Goal: Transaction & Acquisition: Purchase product/service

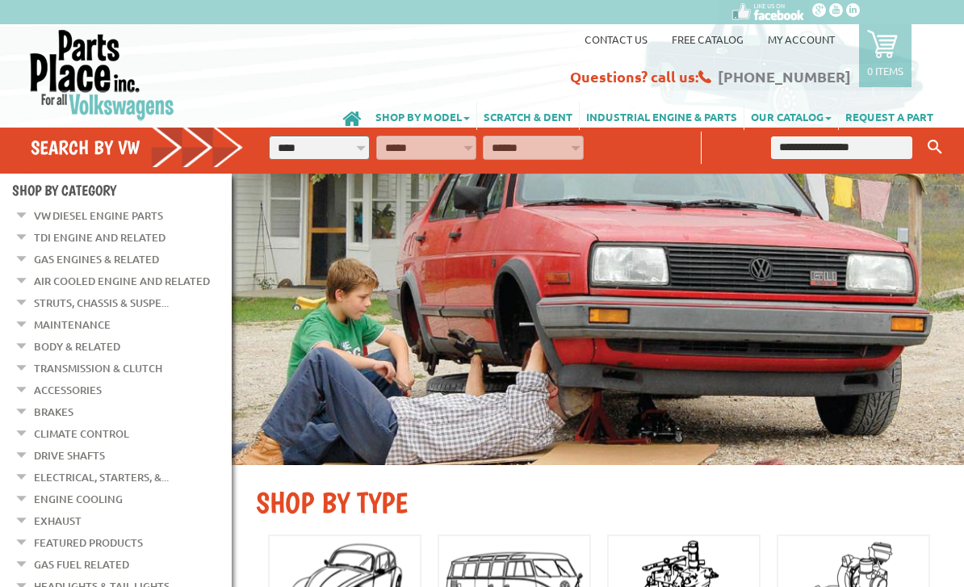
click at [326, 152] on select "**********" at bounding box center [319, 148] width 101 height 24
select select "*********"
click at [413, 148] on select "**********" at bounding box center [426, 148] width 101 height 24
select select "*********"
click at [522, 138] on select "**********" at bounding box center [533, 148] width 101 height 24
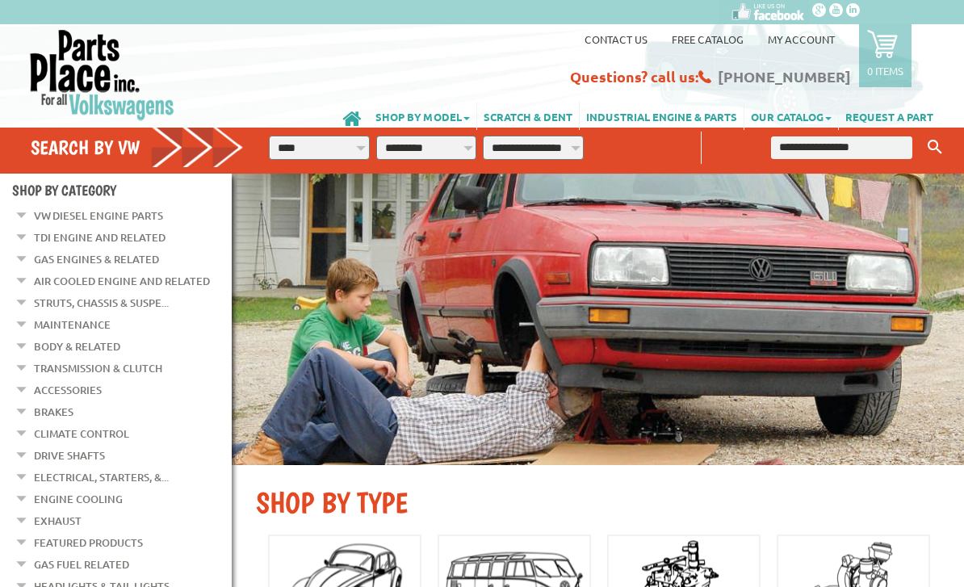
select select "*********"
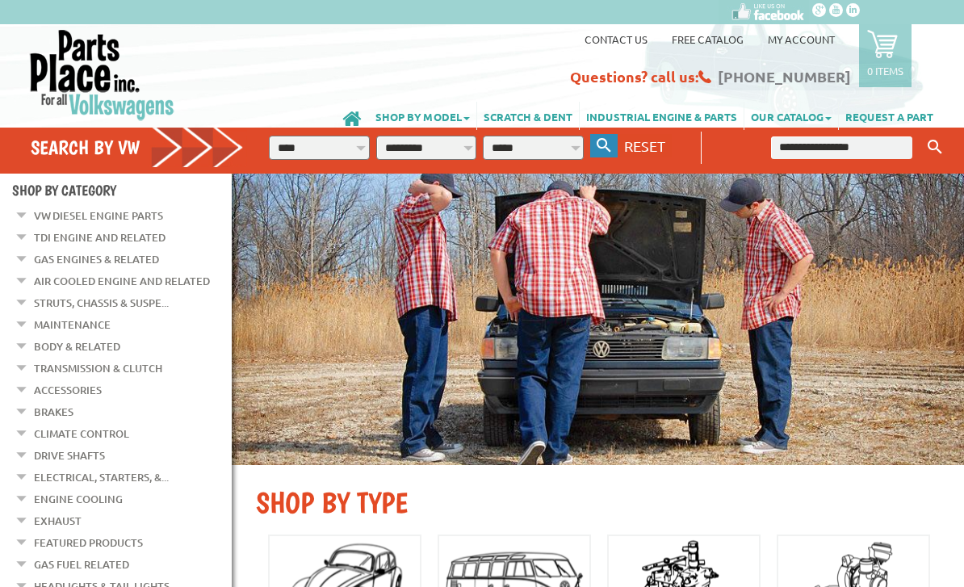
click at [598, 142] on icon "button" at bounding box center [604, 145] width 15 height 15
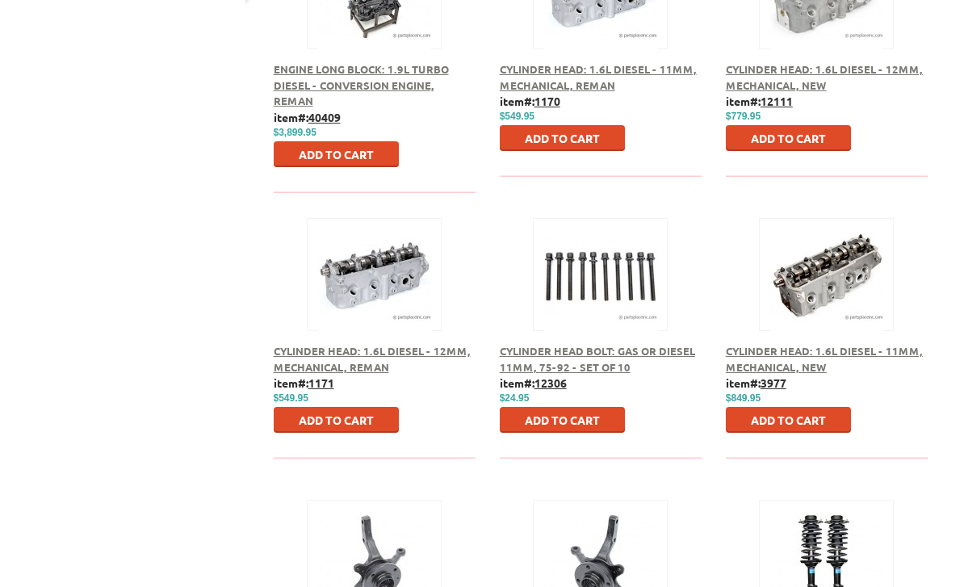
scroll to position [783, 0]
click at [764, 365] on span "Cylinder Head: 1.6L Diesel - 11mm, Mechanical, New" at bounding box center [824, 360] width 197 height 30
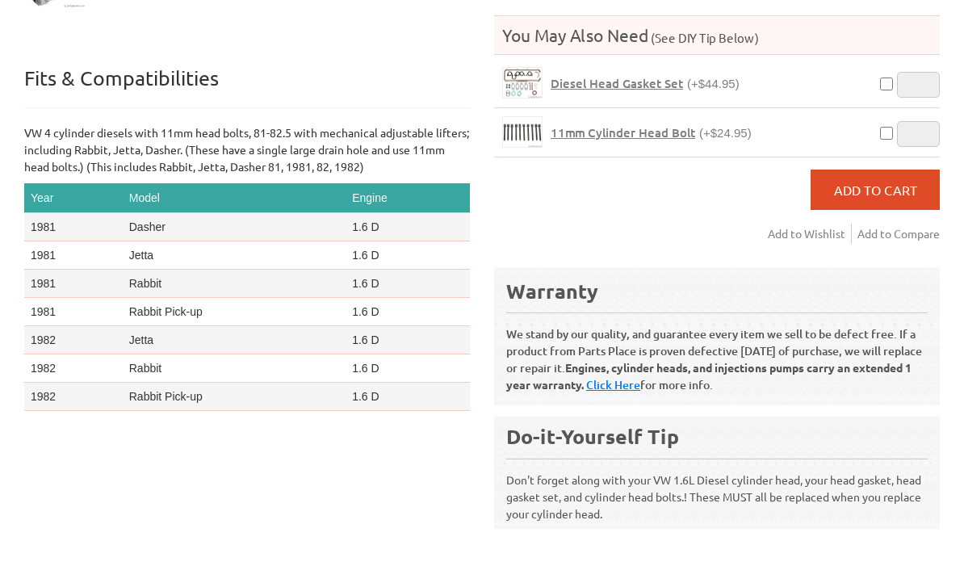
scroll to position [580, 0]
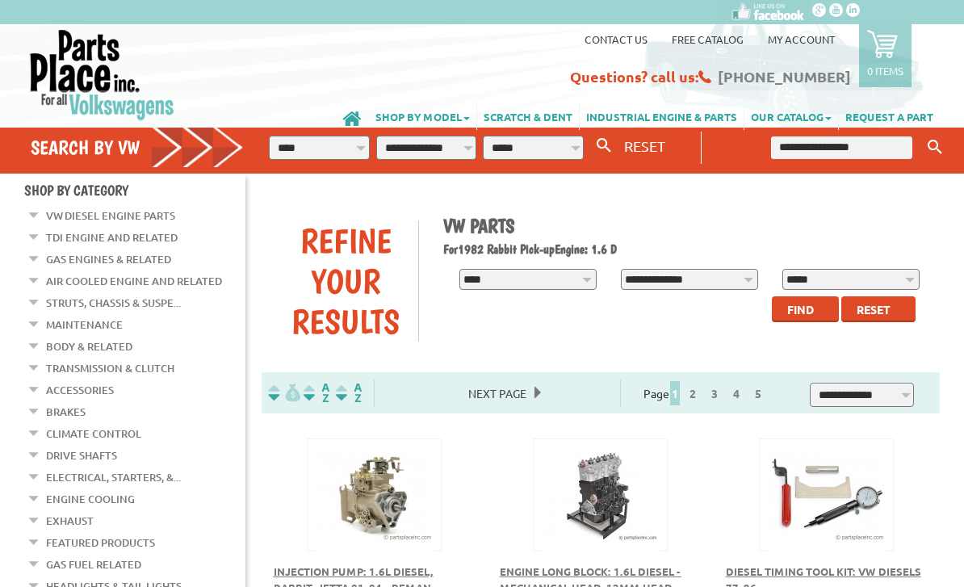
click at [345, 229] on div "Refine Your Results" at bounding box center [346, 280] width 145 height 121
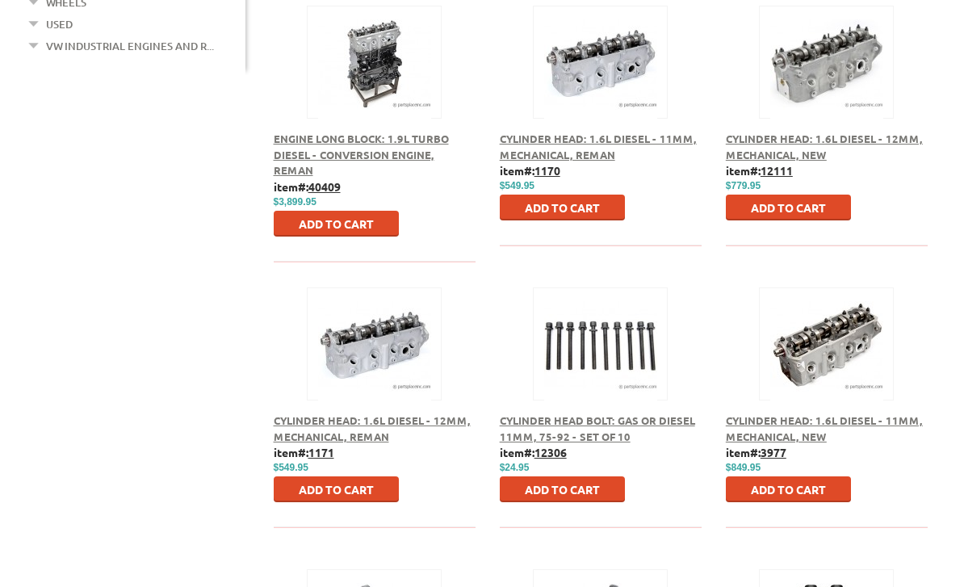
scroll to position [714, 0]
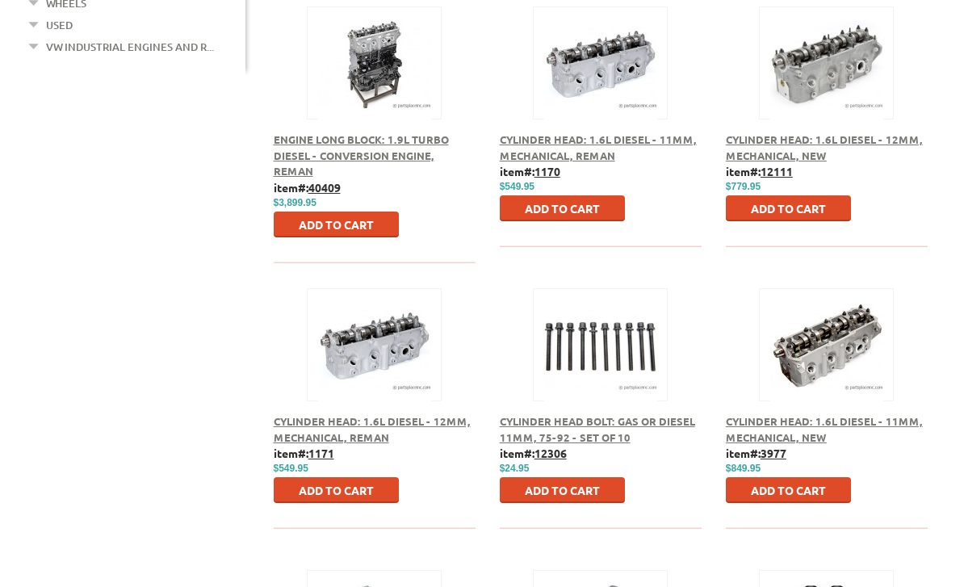
click at [776, 154] on span "Cylinder Head: 1.6L Diesel - 12mm, Mechanical, New" at bounding box center [824, 147] width 197 height 30
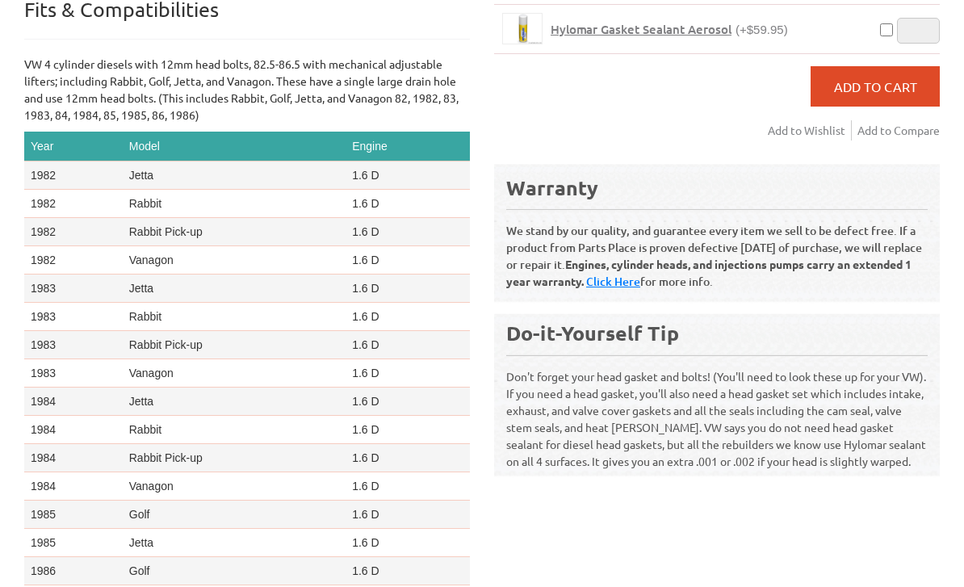
scroll to position [608, 0]
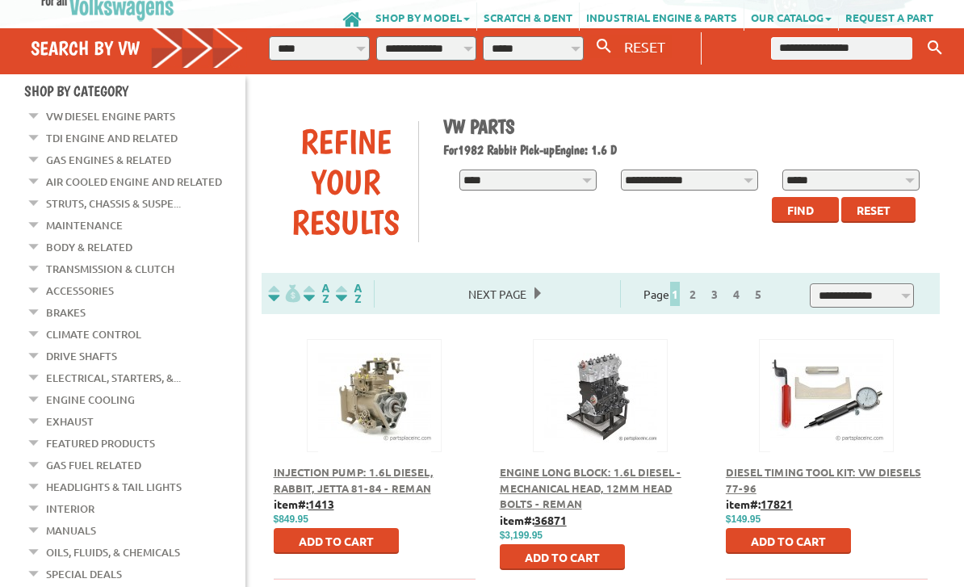
scroll to position [102, 0]
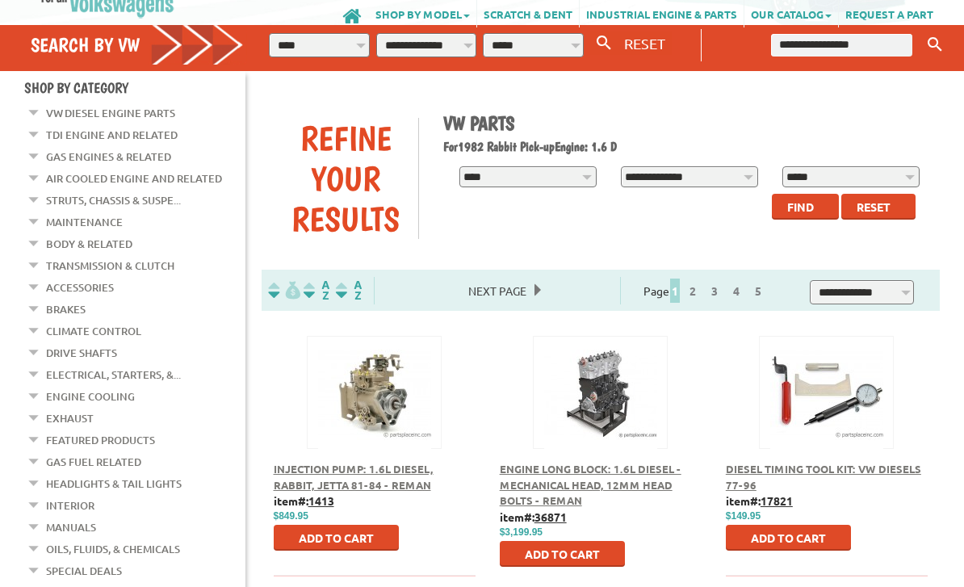
click at [47, 212] on link "Maintenance" at bounding box center [84, 222] width 77 height 21
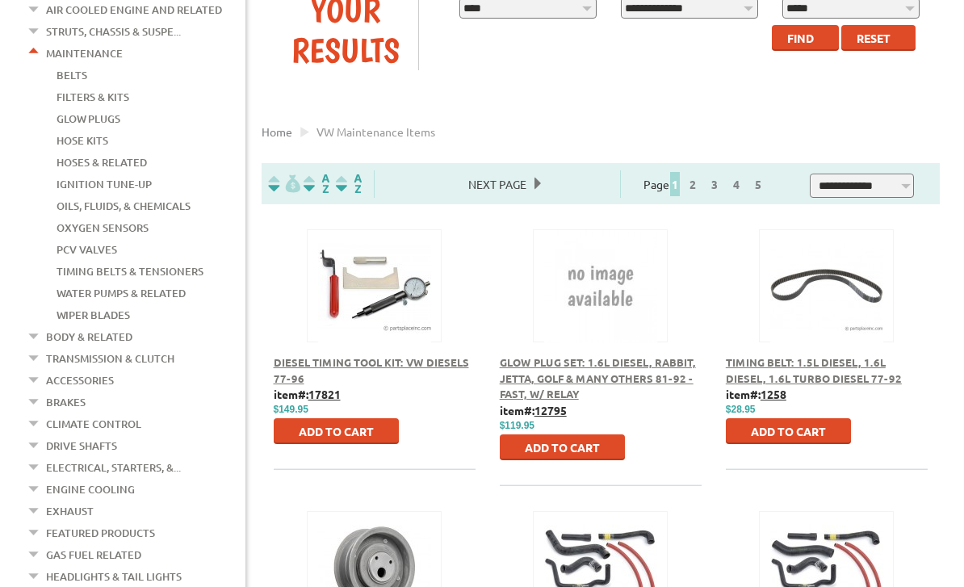
scroll to position [270, 0]
click at [36, 45] on em at bounding box center [34, 50] width 15 height 17
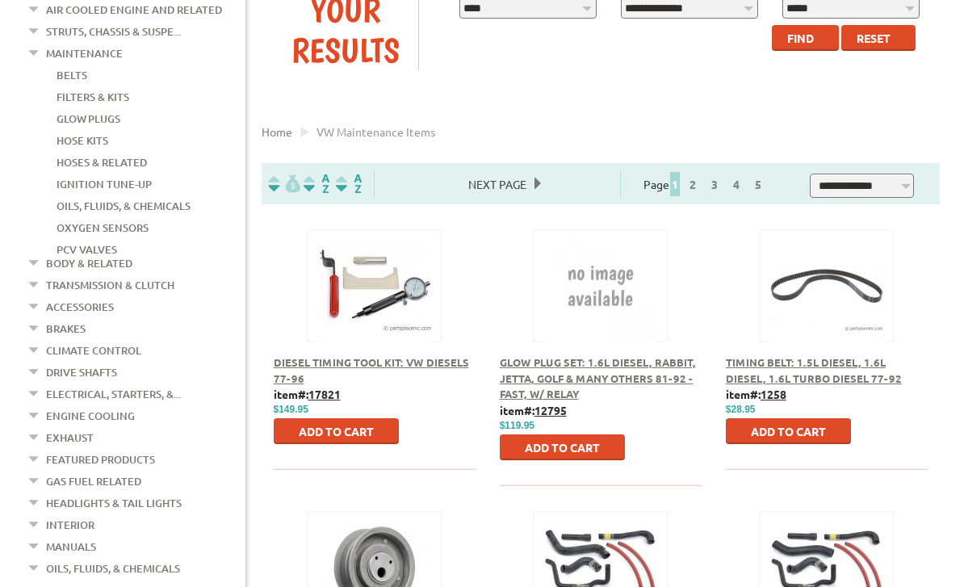
scroll to position [271, 0]
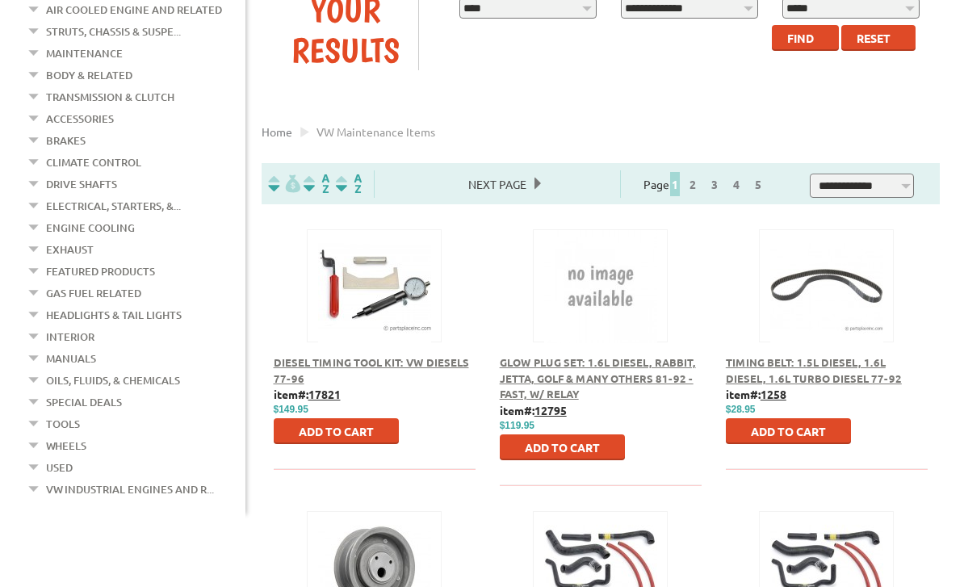
click at [36, 92] on em at bounding box center [34, 93] width 15 height 17
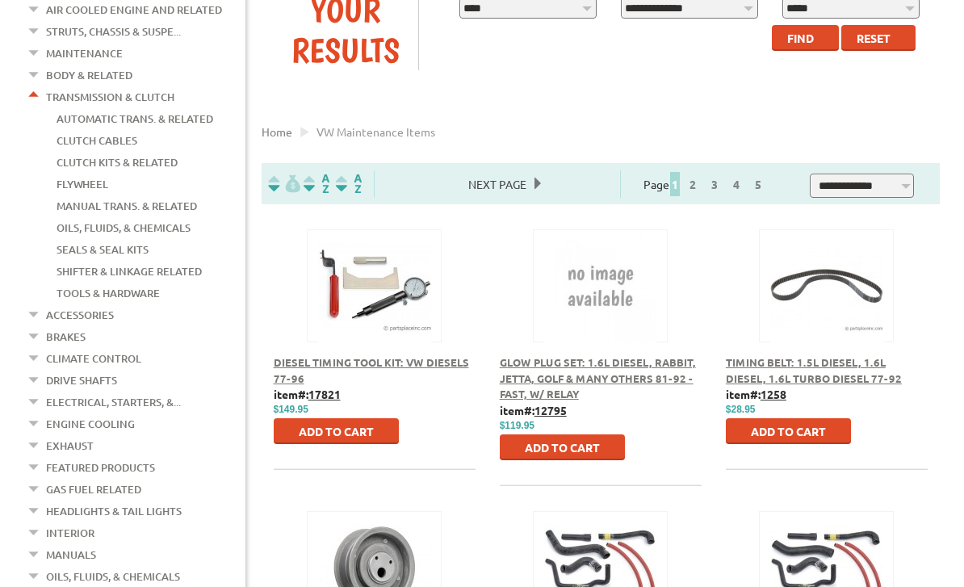
click at [90, 91] on link "Transmission & Clutch" at bounding box center [110, 96] width 128 height 21
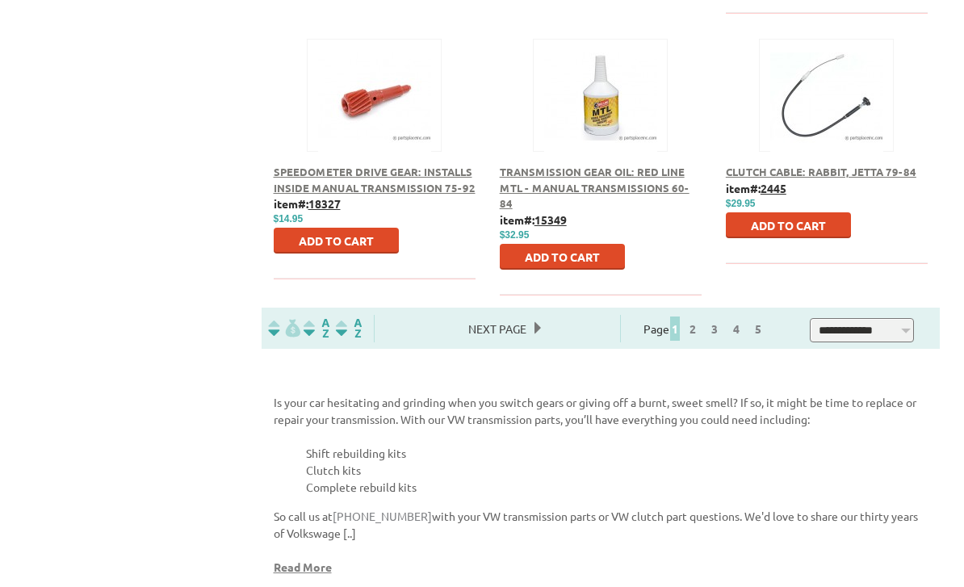
scroll to position [1336, 0]
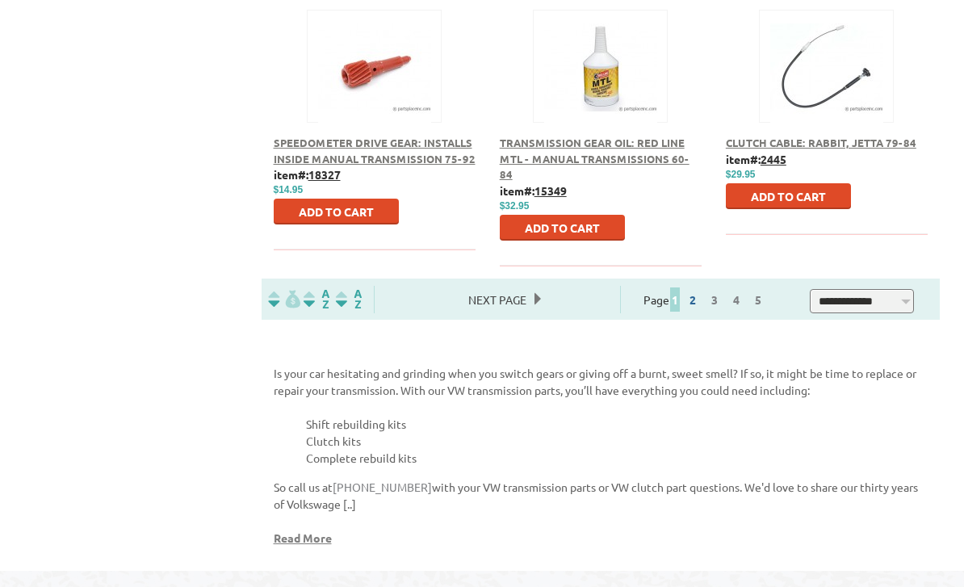
click at [700, 299] on link "2" at bounding box center [692, 299] width 15 height 15
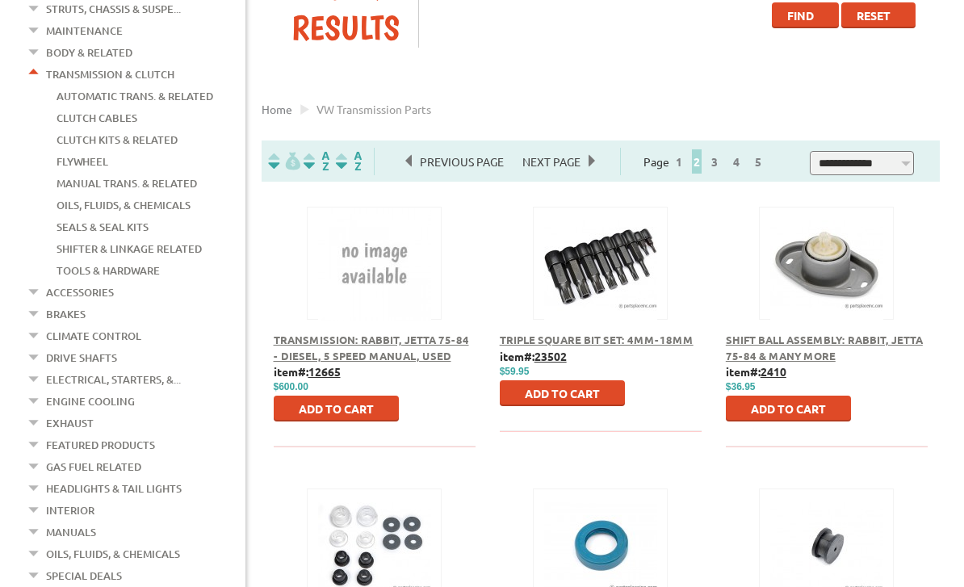
scroll to position [370, 0]
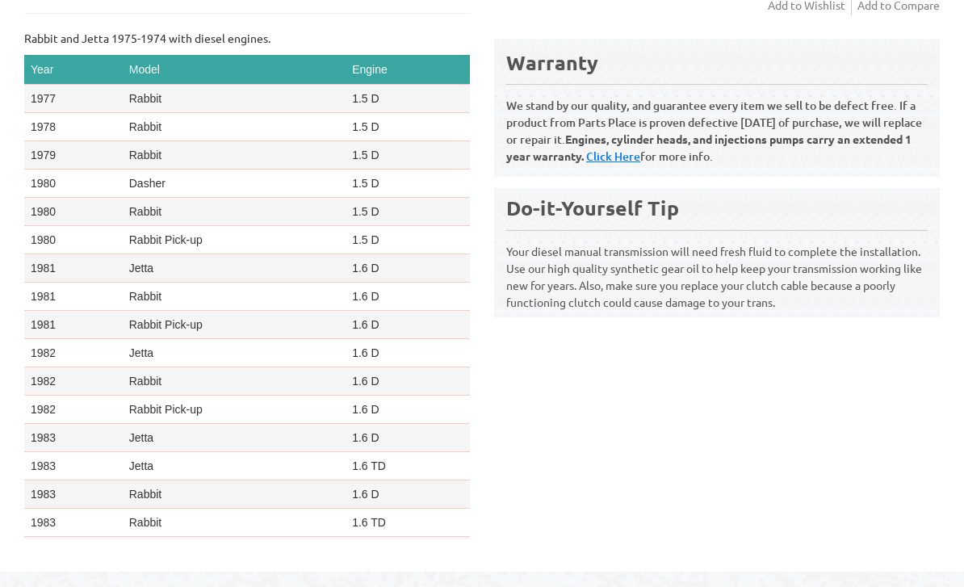
scroll to position [639, 0]
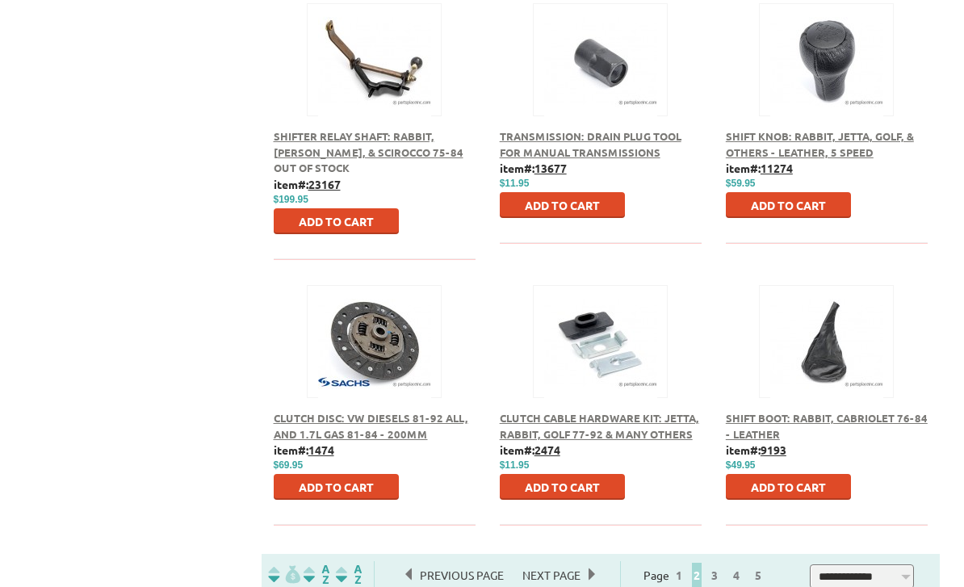
scroll to position [1340, 0]
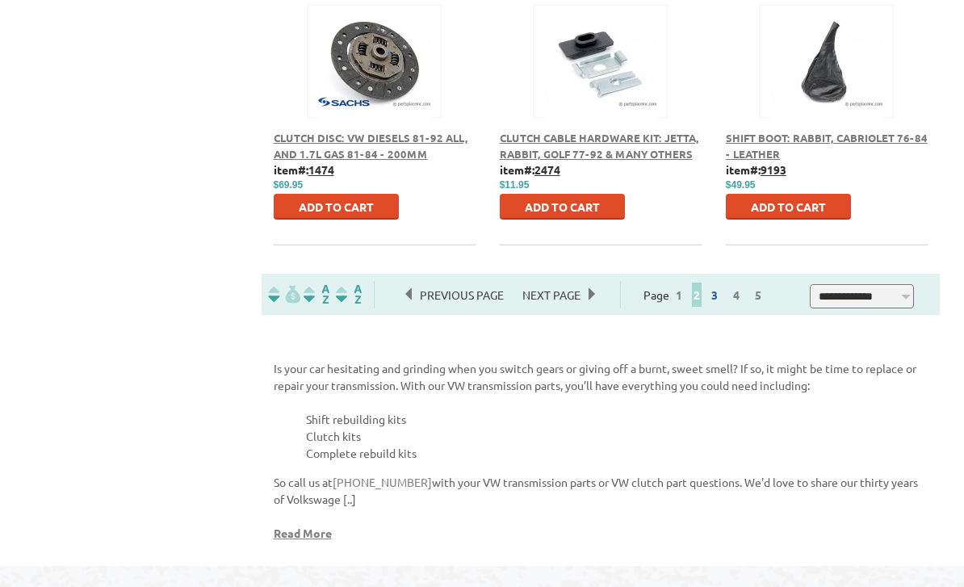
click at [722, 301] on link "3" at bounding box center [714, 295] width 15 height 15
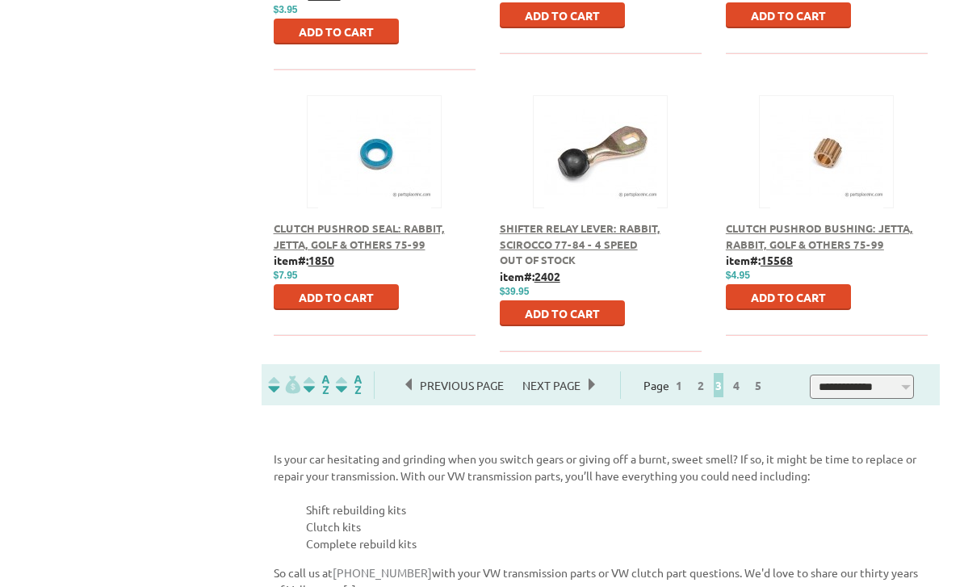
scroll to position [1254, 0]
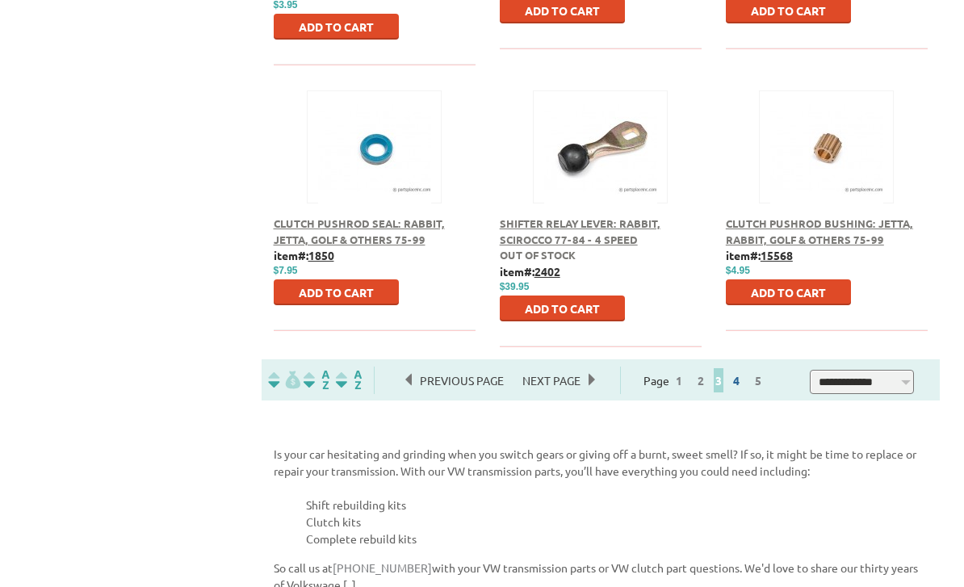
click at [743, 379] on link "4" at bounding box center [736, 381] width 15 height 15
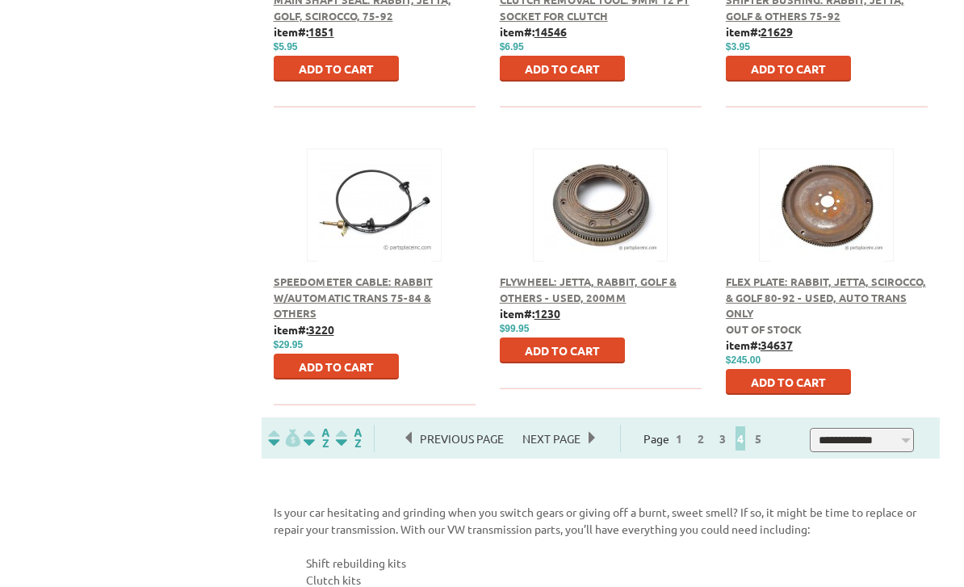
scroll to position [1200, 0]
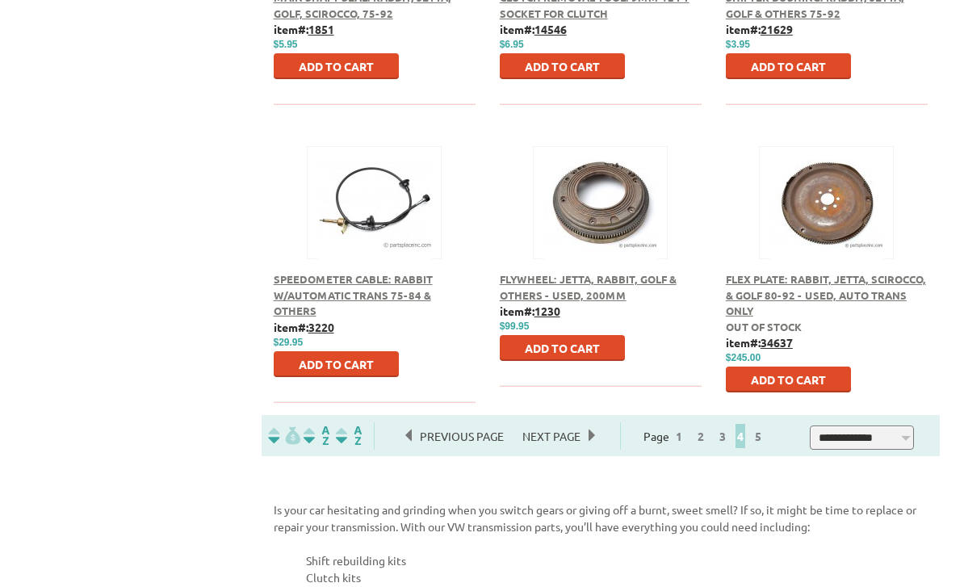
click at [532, 287] on span "Flywheel: Jetta, Rabbit, Golf & Others - Used, 200mm" at bounding box center [588, 287] width 177 height 30
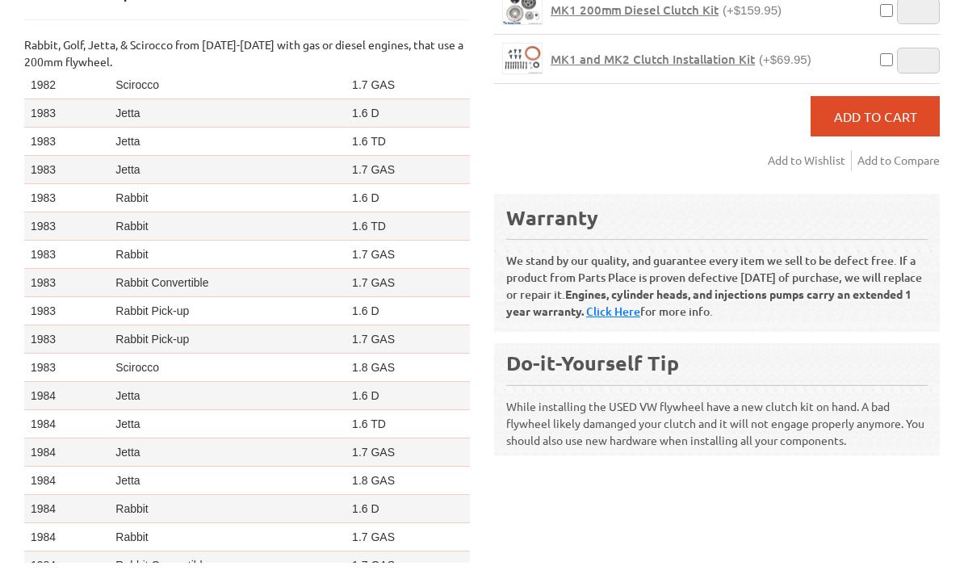
scroll to position [457, 0]
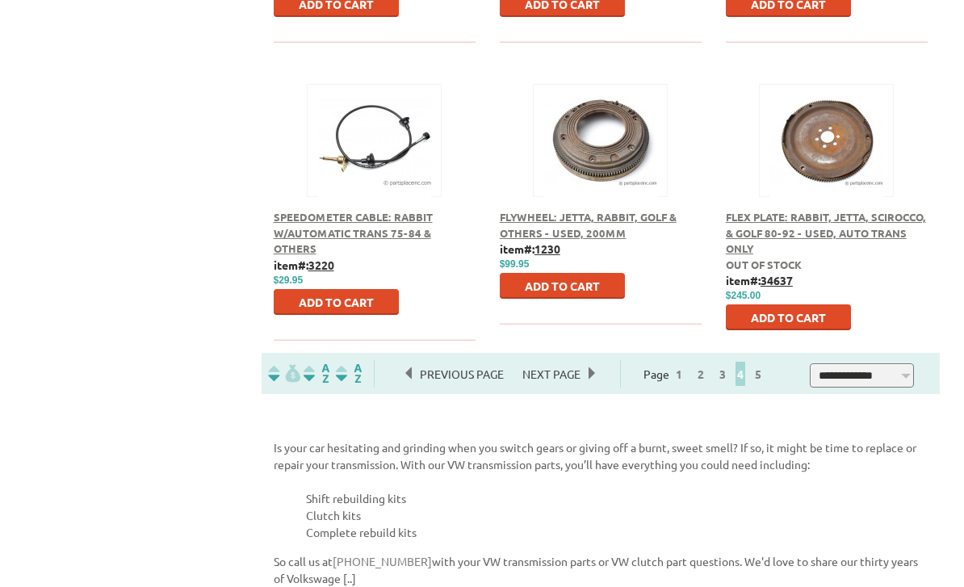
scroll to position [1356, 0]
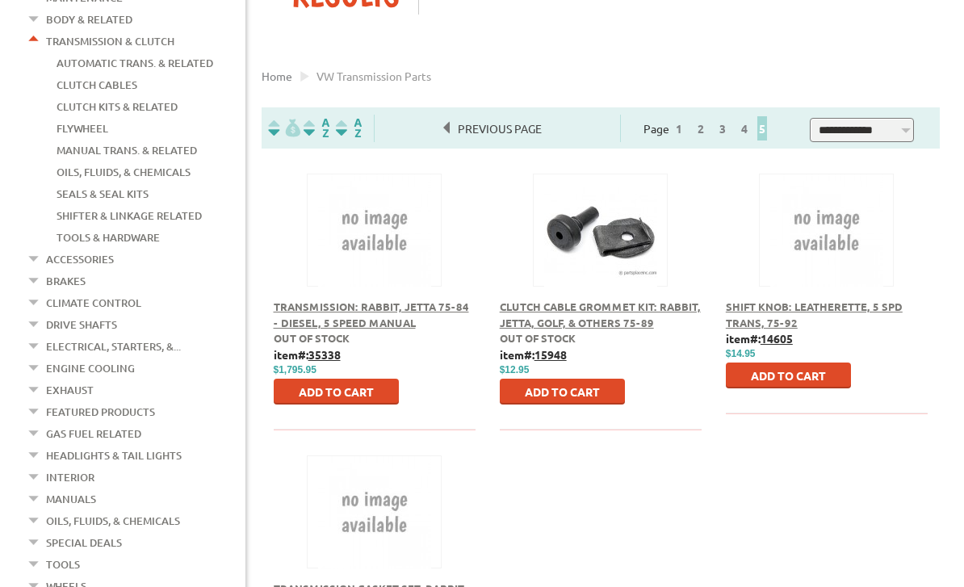
scroll to position [366, 0]
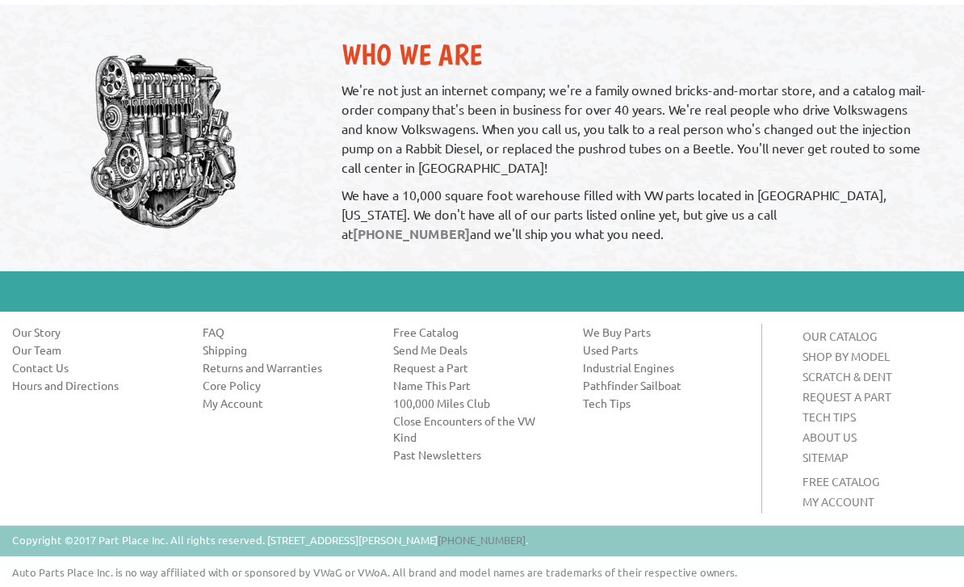
scroll to position [1900, 0]
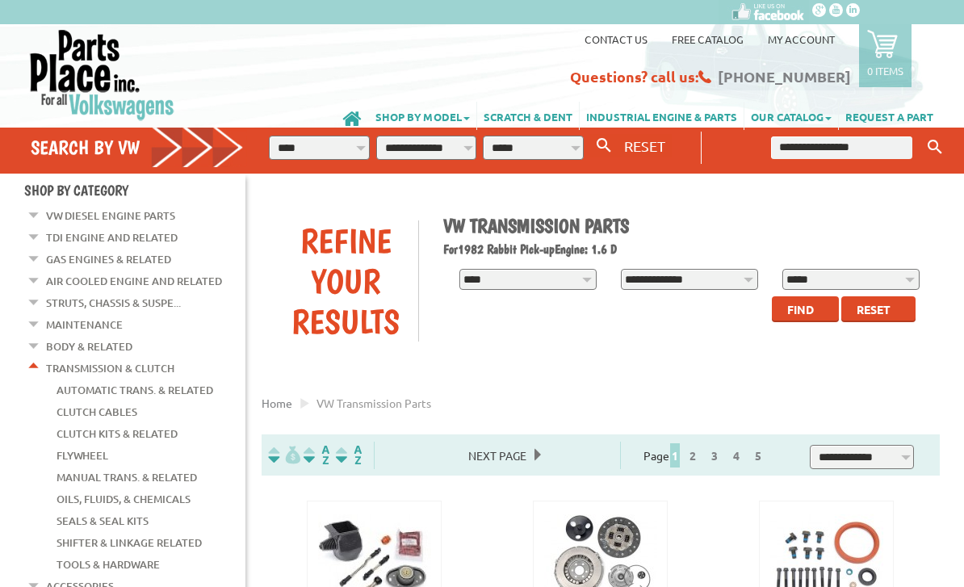
click at [36, 363] on em at bounding box center [34, 364] width 15 height 17
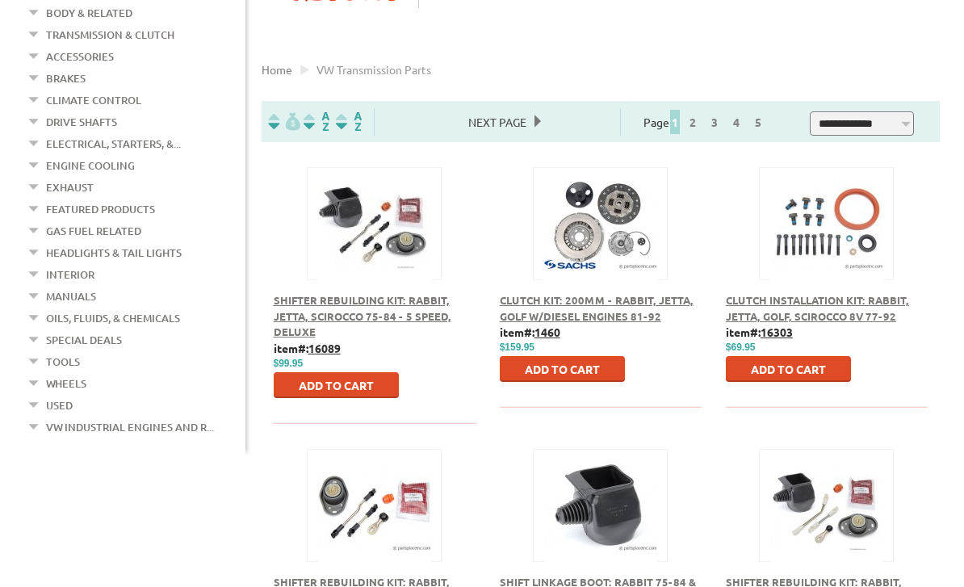
scroll to position [337, 0]
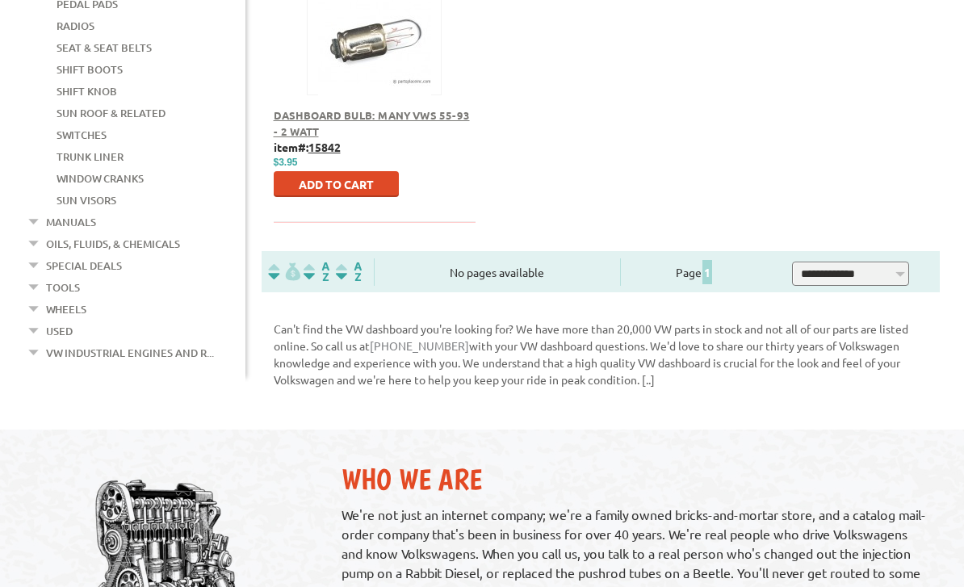
scroll to position [804, 0]
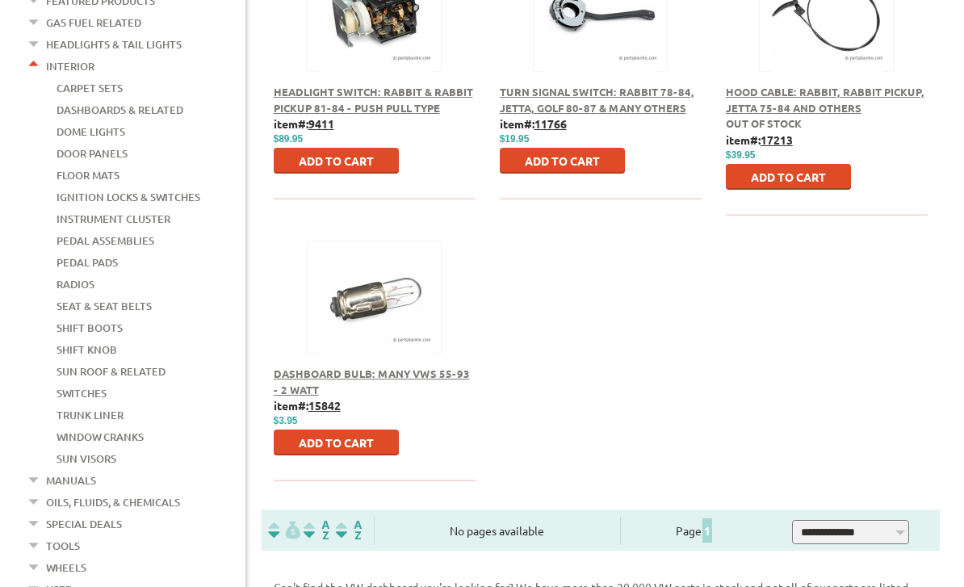
click at [34, 55] on em at bounding box center [34, 63] width 15 height 17
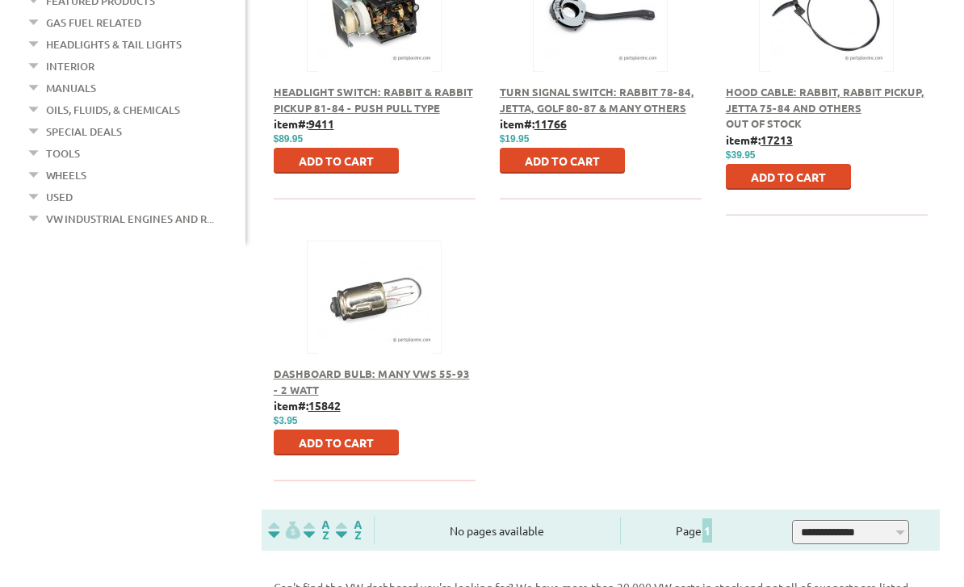
click at [32, 98] on em at bounding box center [34, 106] width 15 height 17
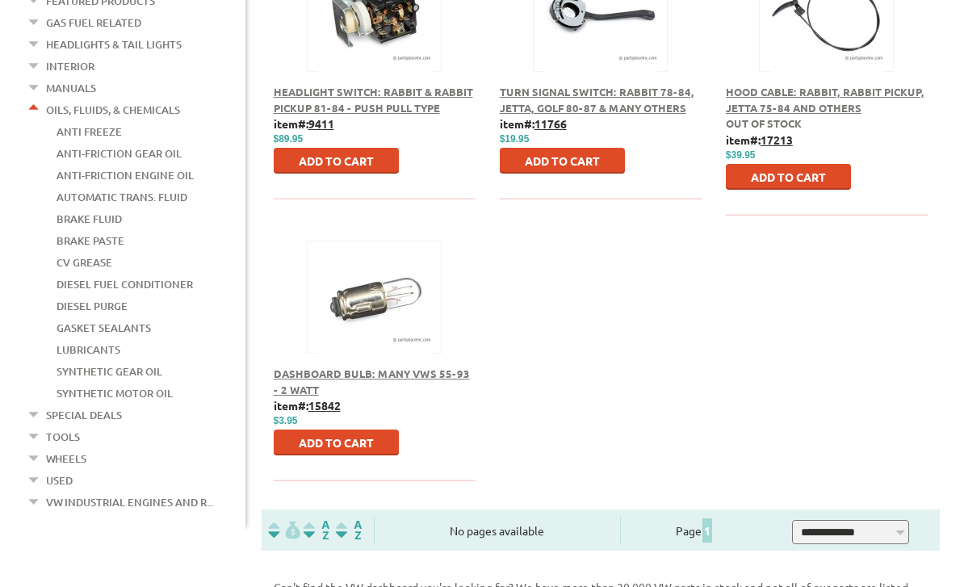
click at [85, 165] on link "Anti-Friction Engine Oil" at bounding box center [125, 175] width 137 height 21
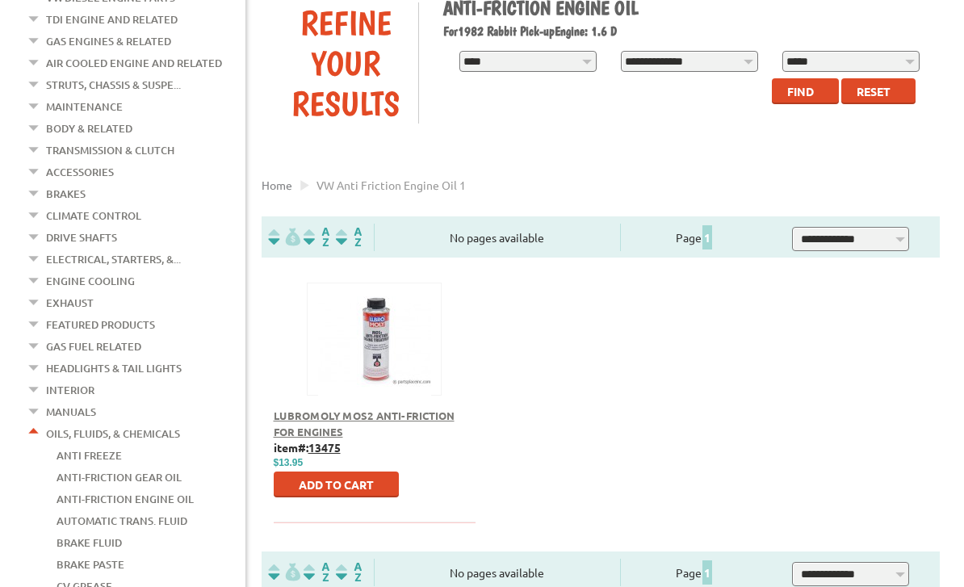
scroll to position [290, 0]
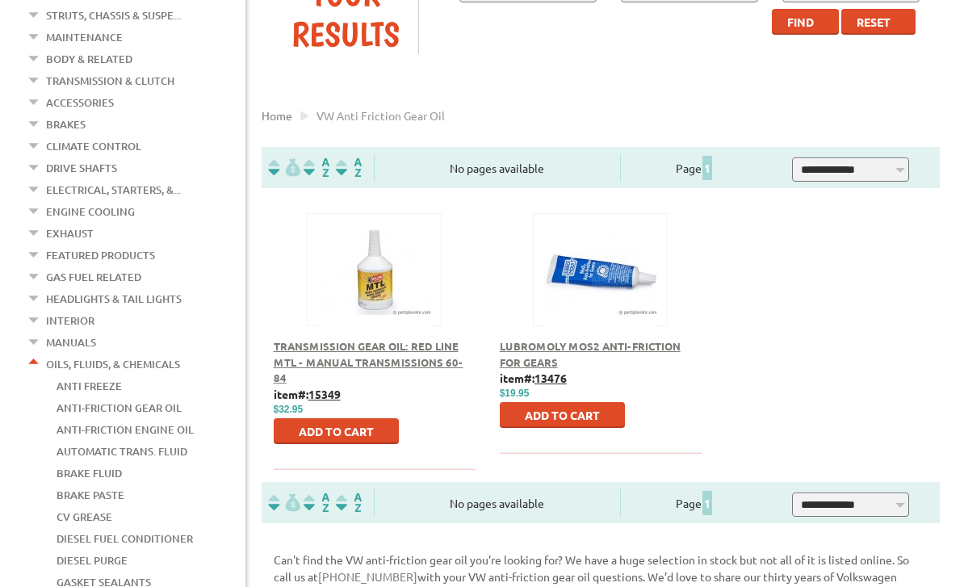
scroll to position [379, 0]
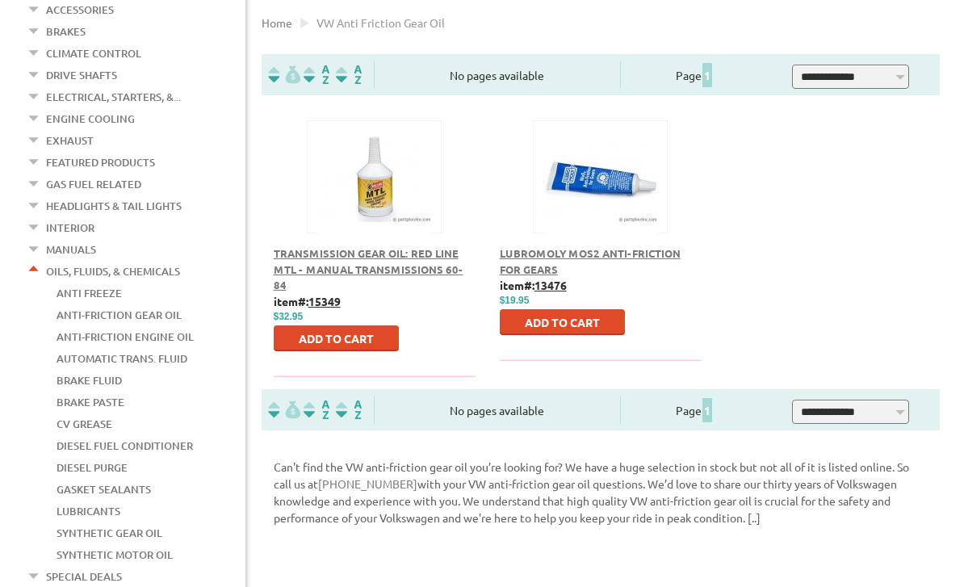
click at [36, 260] on em at bounding box center [34, 268] width 15 height 17
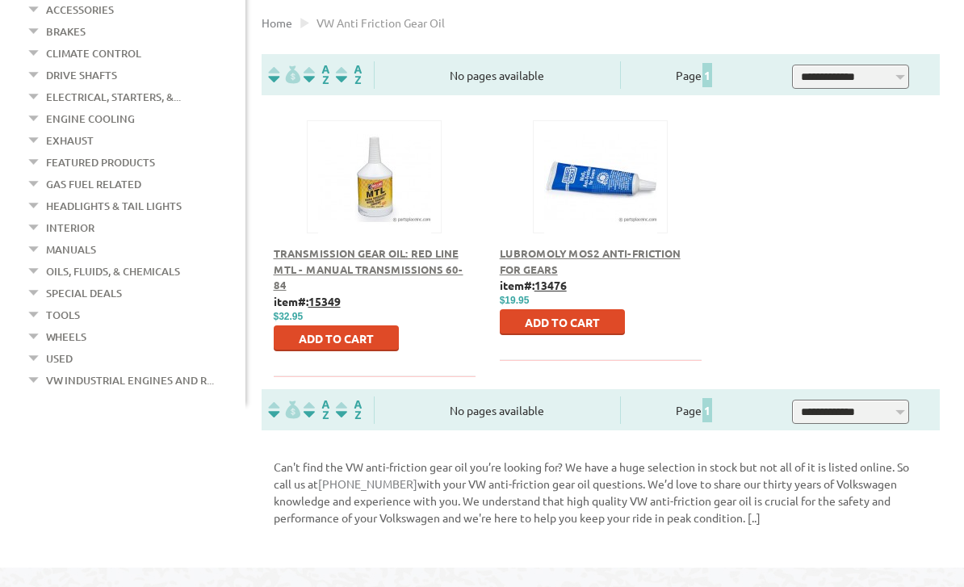
click at [27, 303] on em at bounding box center [34, 311] width 15 height 17
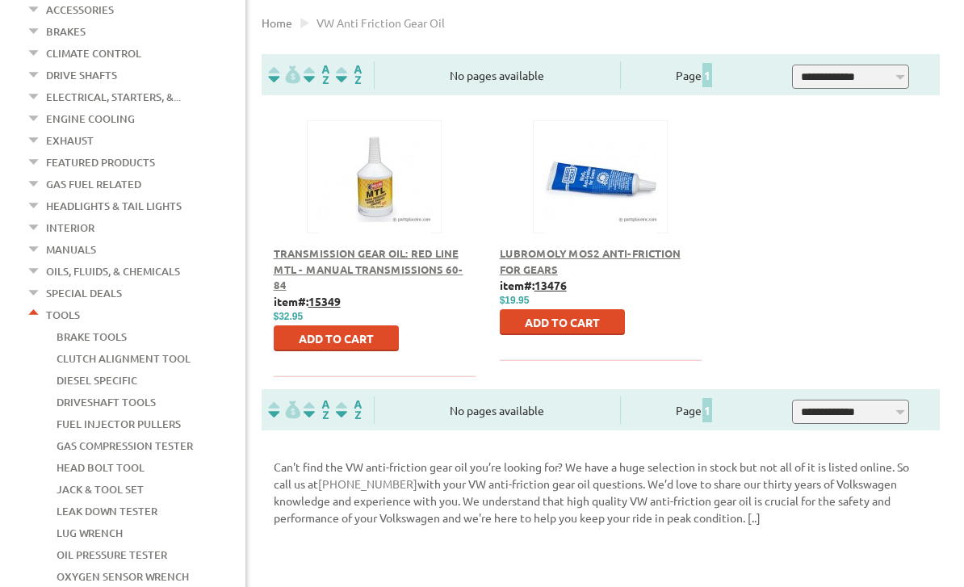
click at [59, 304] on link "Tools" at bounding box center [63, 314] width 34 height 21
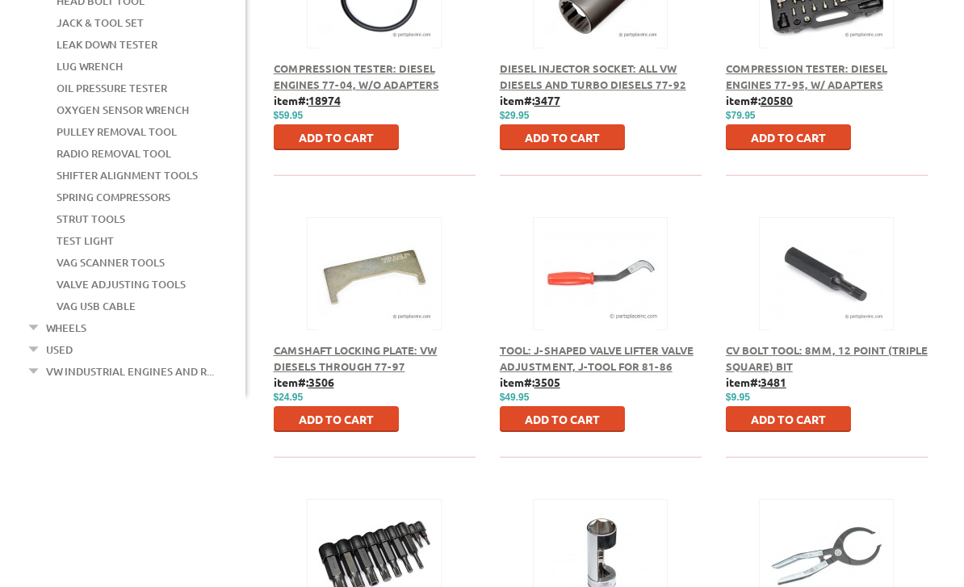
scroll to position [968, 0]
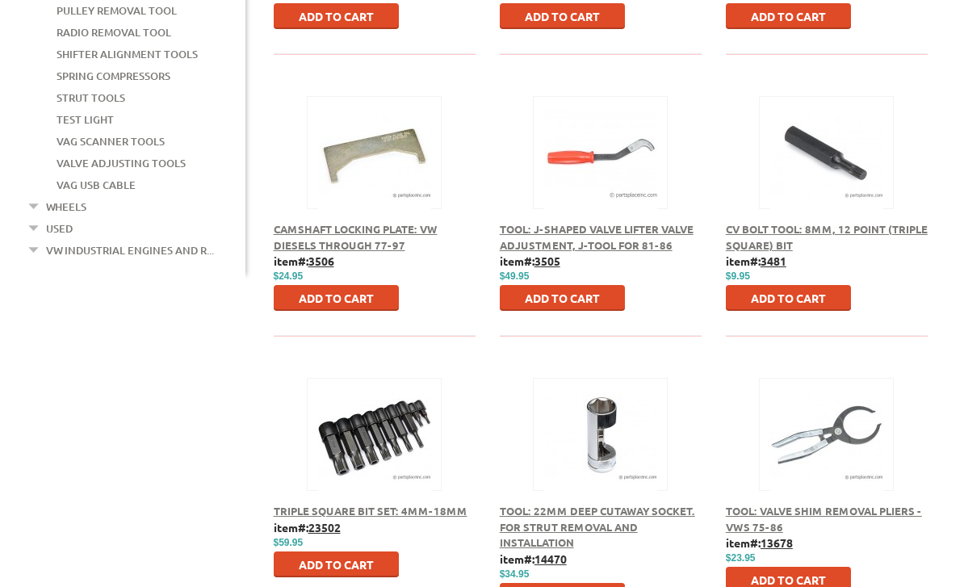
click at [533, 241] on span "Tool: J-Shaped Valve Lifter Valve Adjustment, J-Tool for 81-86" at bounding box center [597, 237] width 194 height 30
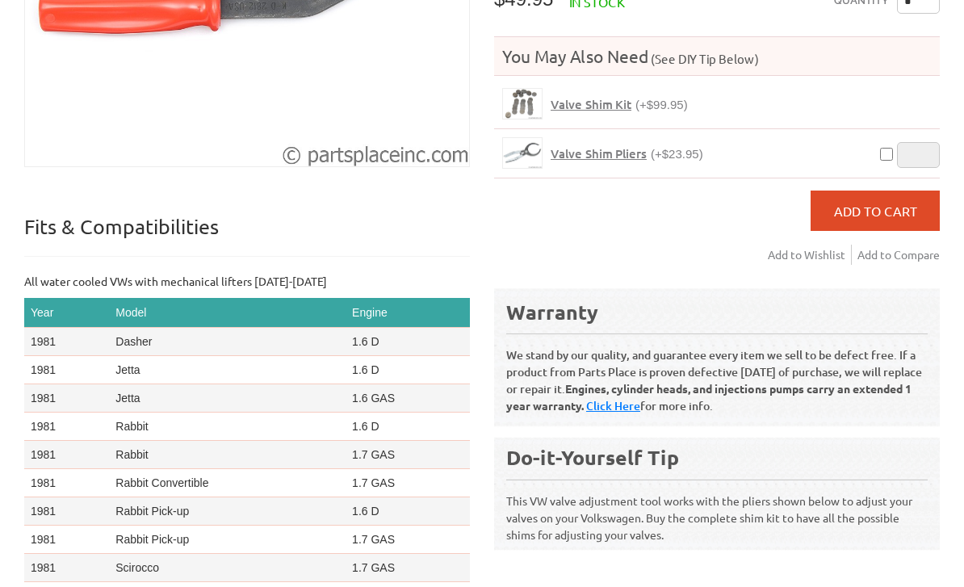
scroll to position [393, 0]
click at [568, 104] on span "Valve Shim Kit" at bounding box center [591, 104] width 81 height 16
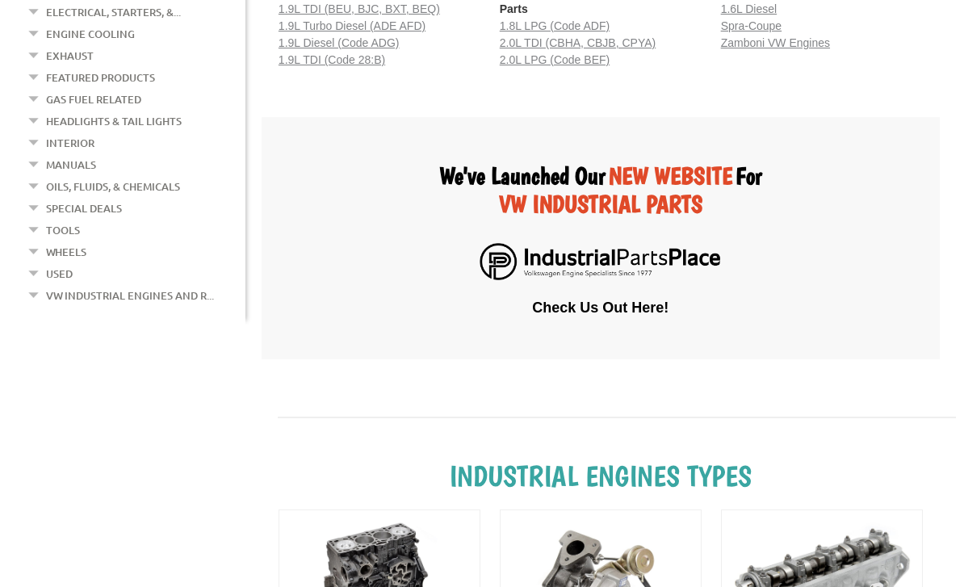
scroll to position [470, 0]
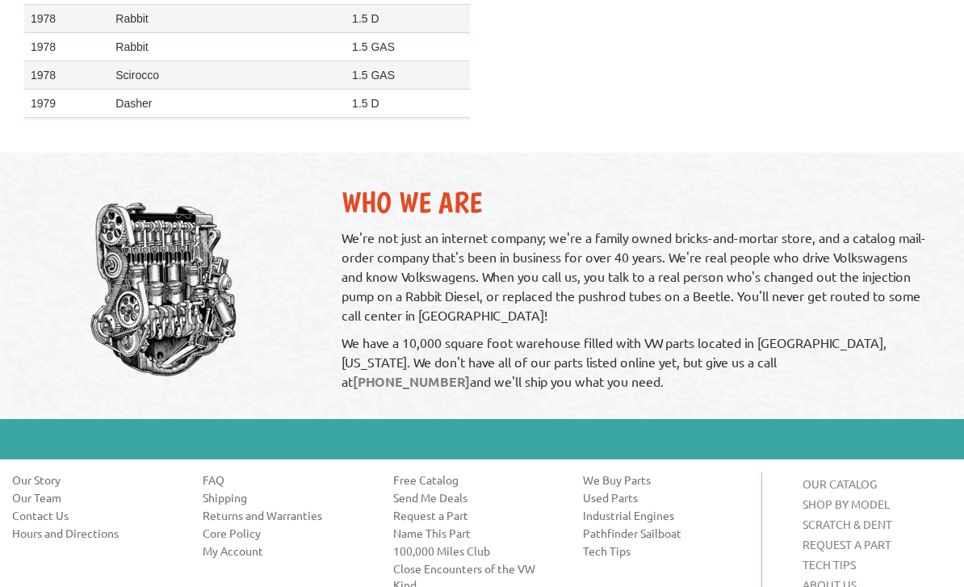
scroll to position [1204, 0]
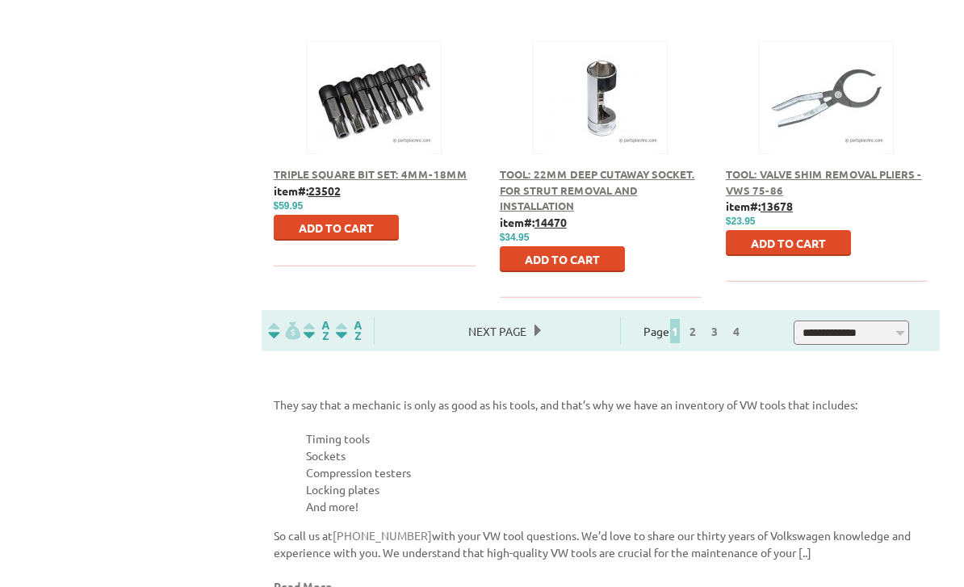
scroll to position [1353, 0]
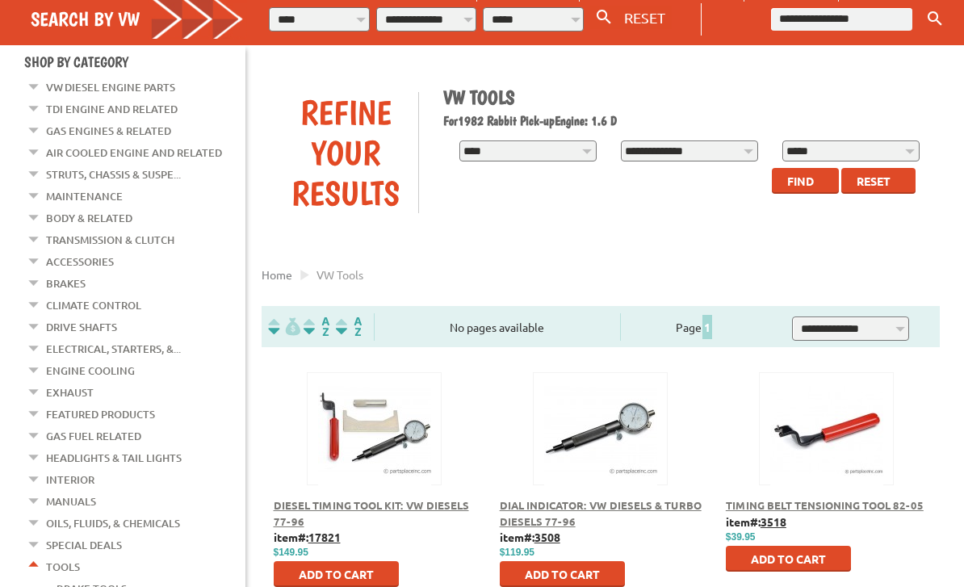
scroll to position [299, 0]
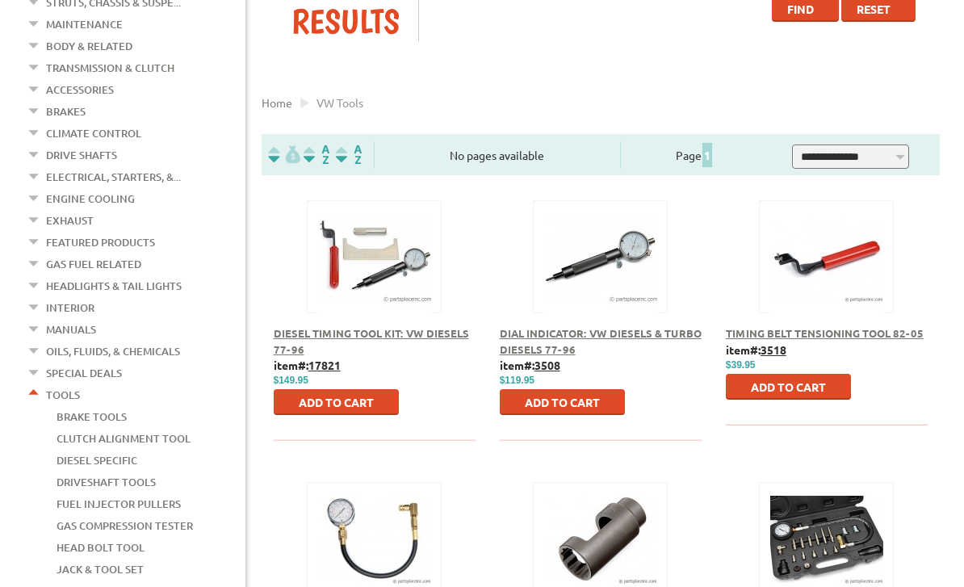
click at [34, 383] on em at bounding box center [34, 391] width 15 height 17
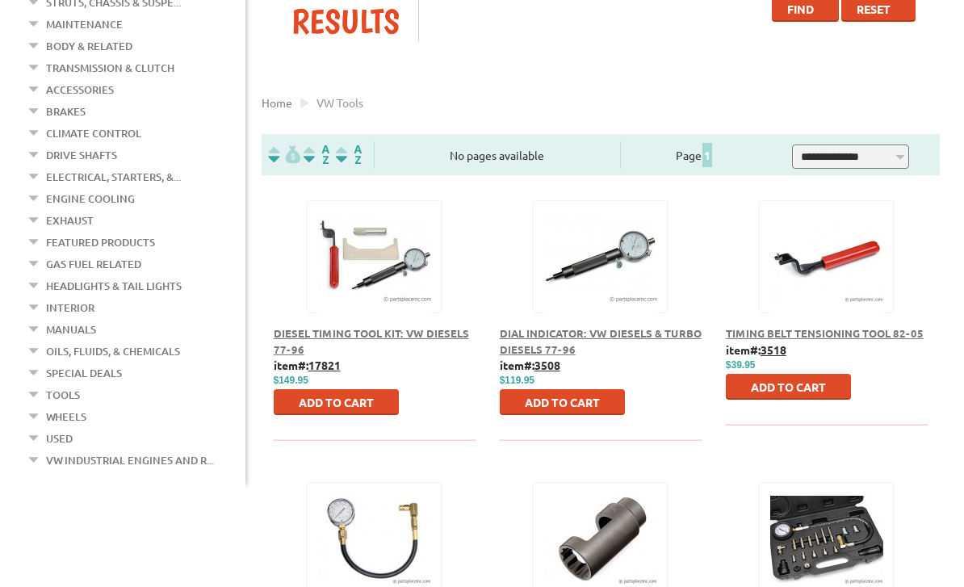
click at [39, 361] on em at bounding box center [34, 369] width 15 height 17
click at [75, 363] on link "Special Deals" at bounding box center [84, 372] width 76 height 21
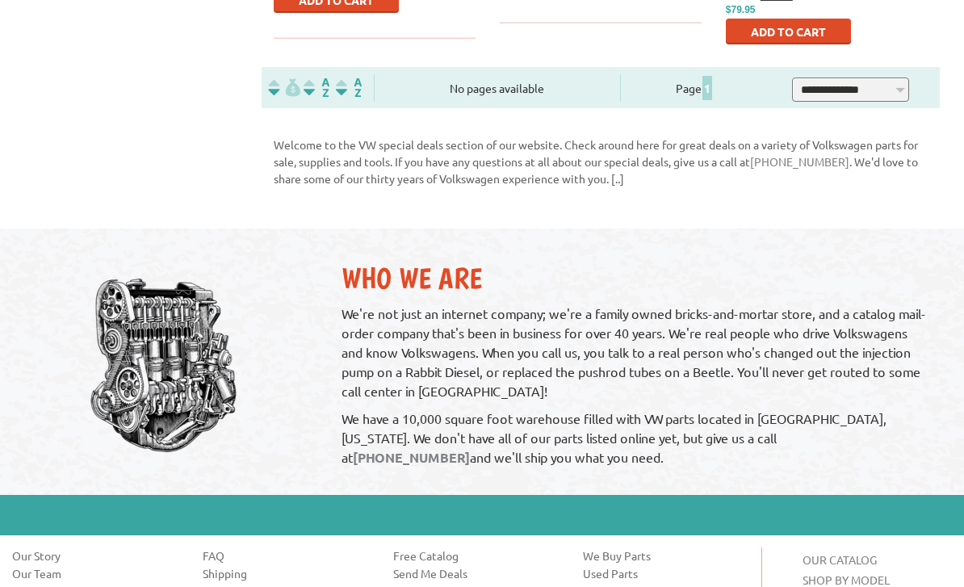
scroll to position [1104, 0]
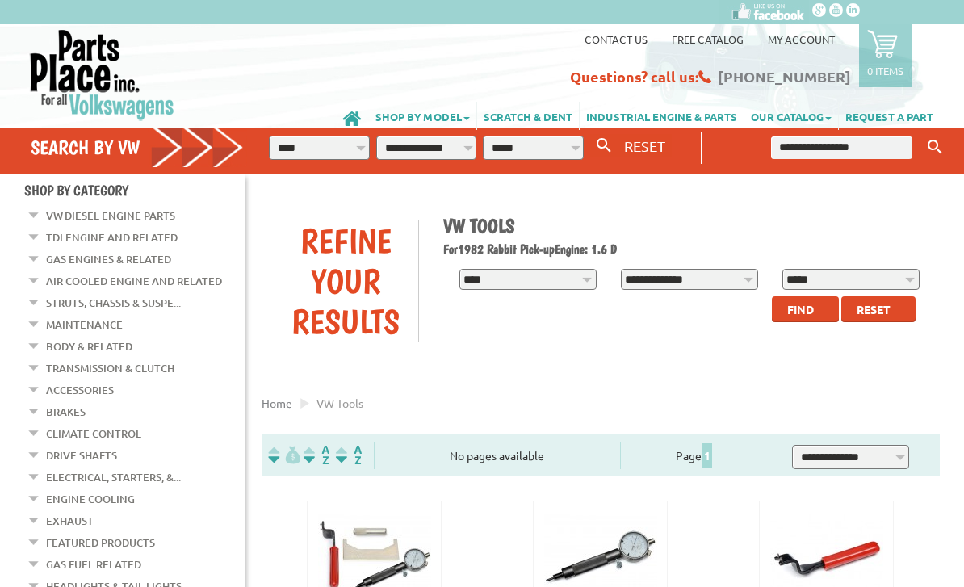
click at [34, 306] on li "Struts, Chassis & Suspe... Strut Assemblies & Parts Shock Absorbers Spindle Ass…" at bounding box center [136, 305] width 219 height 22
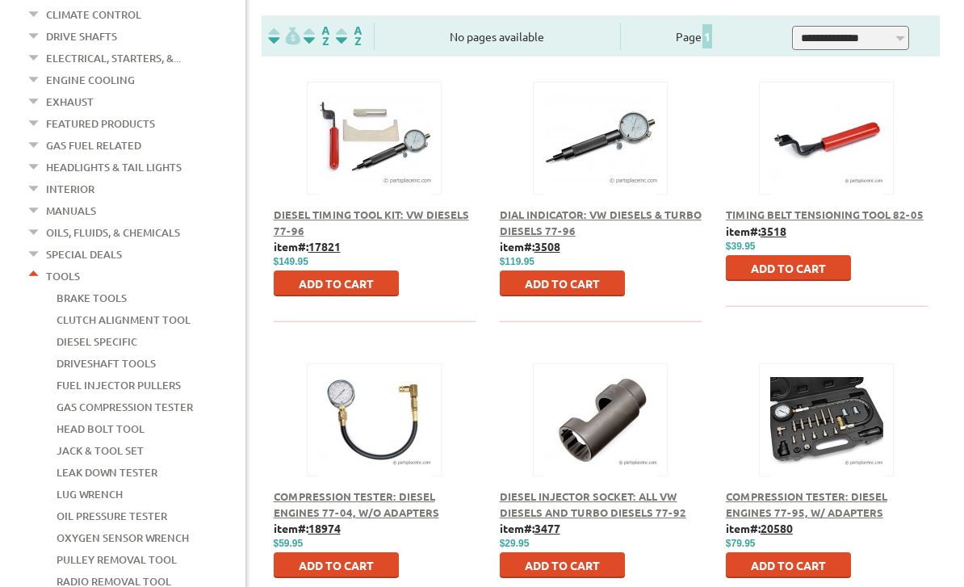
scroll to position [427, 0]
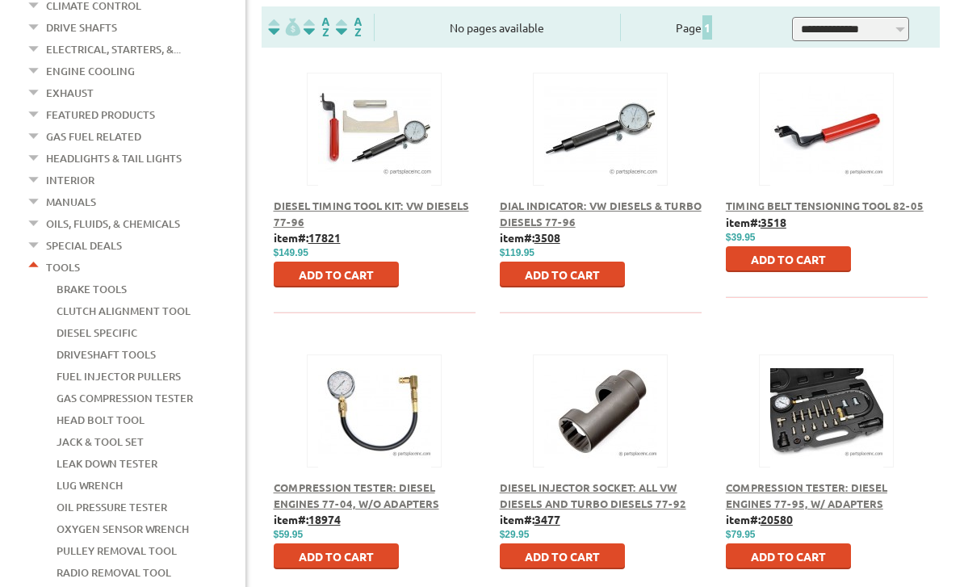
click at [32, 256] on em at bounding box center [34, 264] width 15 height 17
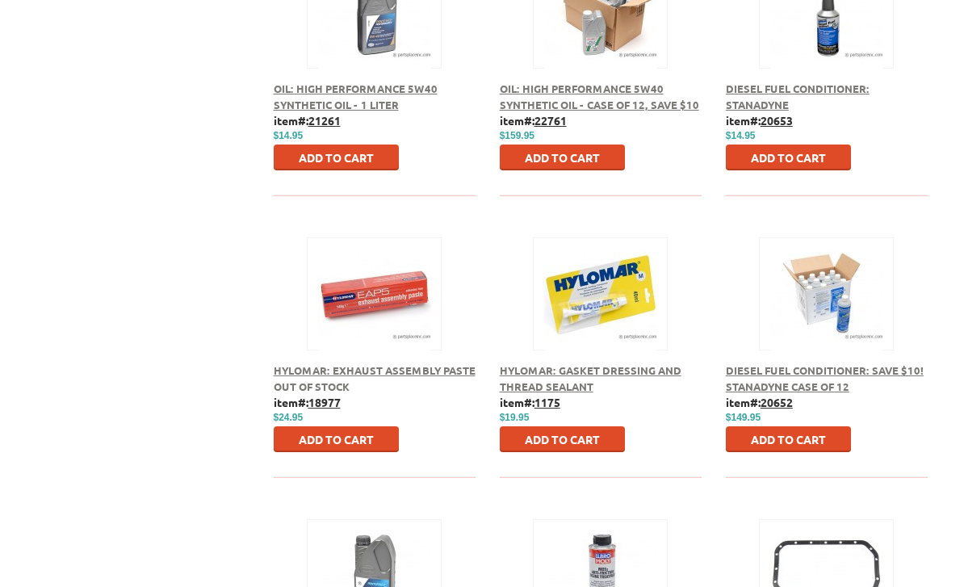
scroll to position [1112, 0]
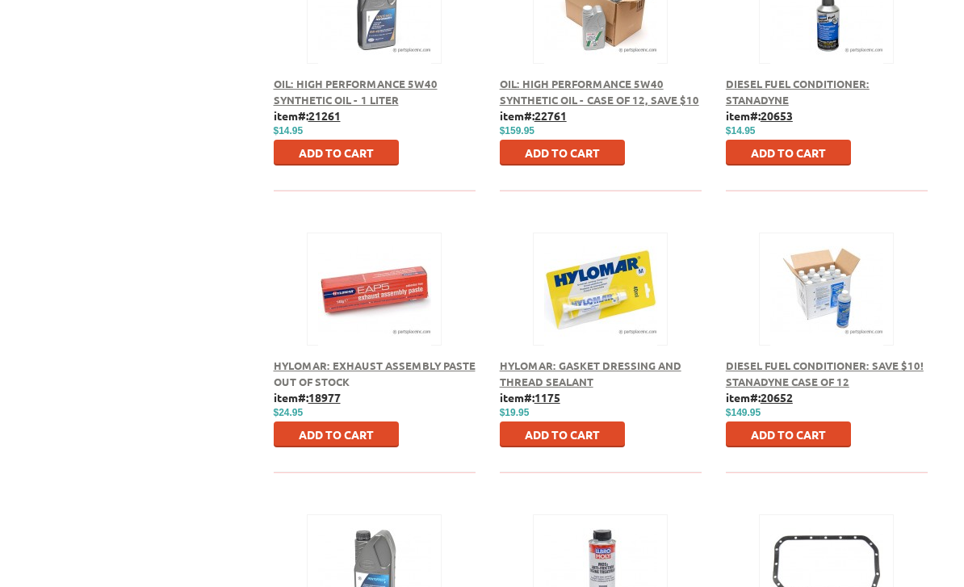
click at [577, 90] on span "Oil: High Performance 5w40 Synthetic Oil - Case of 12, Save $10" at bounding box center [599, 92] width 199 height 30
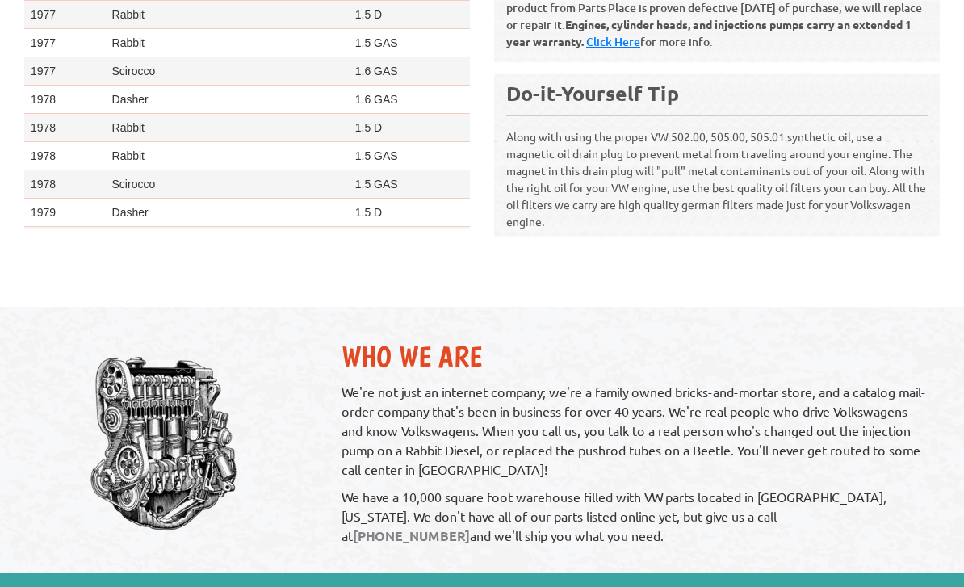
scroll to position [811, 0]
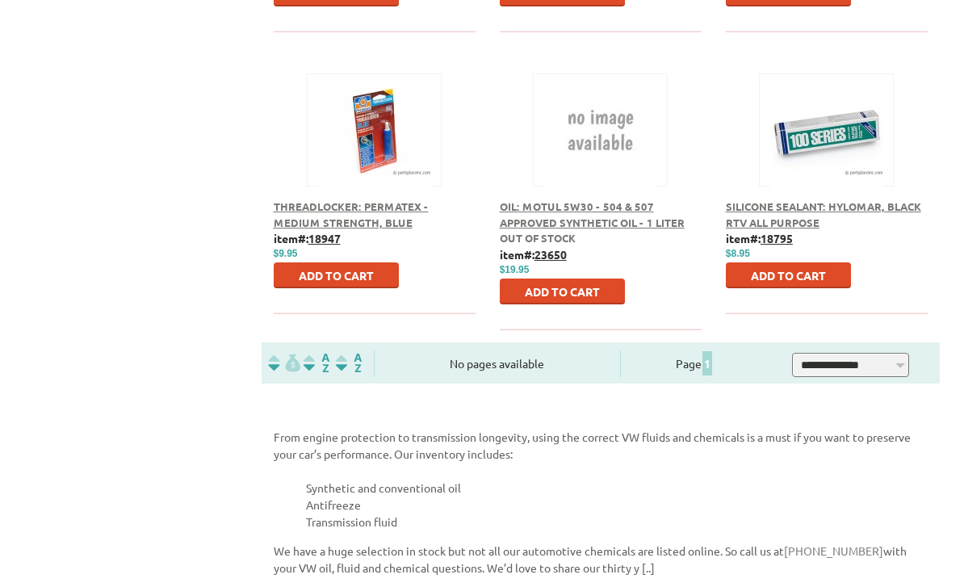
scroll to position [3642, 0]
